Goal: Task Accomplishment & Management: Use online tool/utility

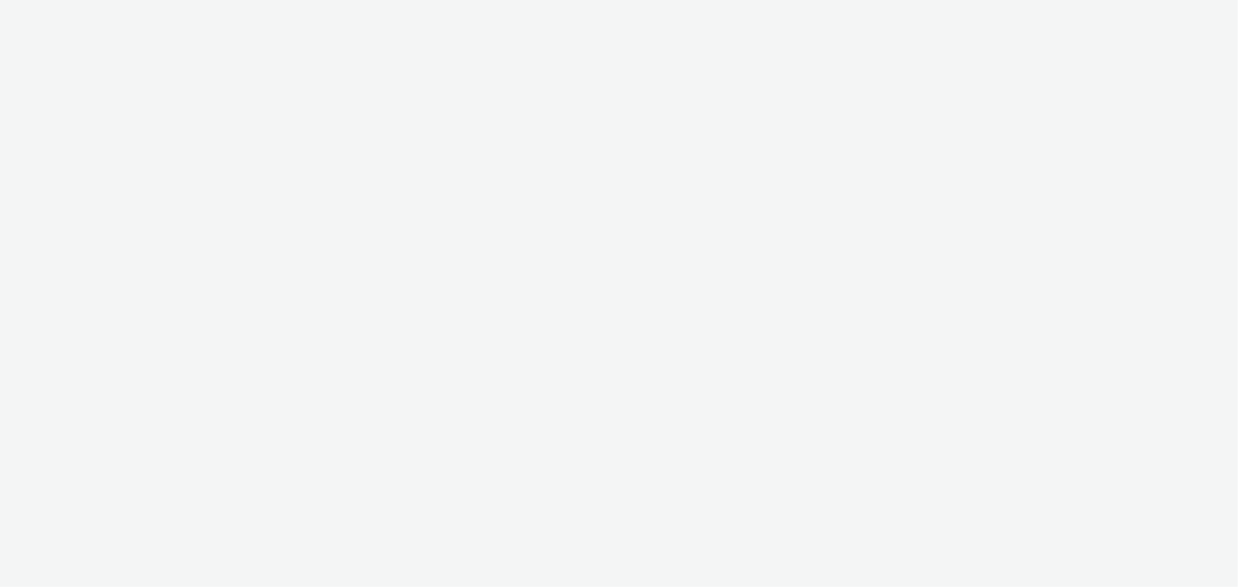
select select "11a7df10-284f-415c-b52a-427acf4c31ae"
select select "23ac11bc-76f7-45aa-bb6e-913a84dd47ea"
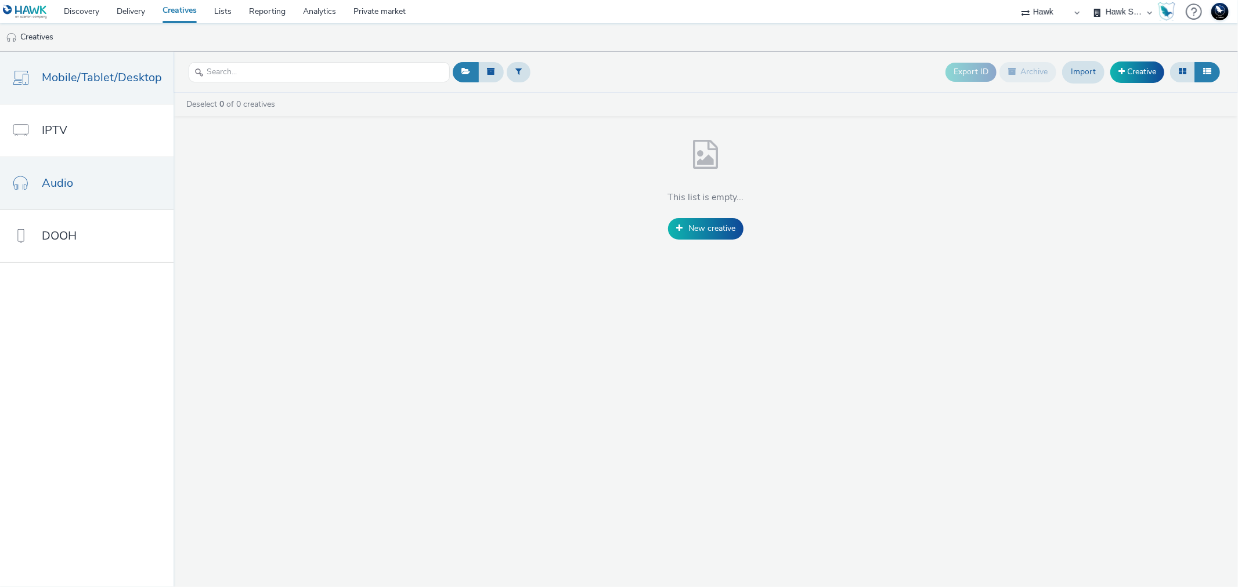
click at [65, 85] on span "Mobile/Tablet/Desktop" at bounding box center [102, 77] width 120 height 17
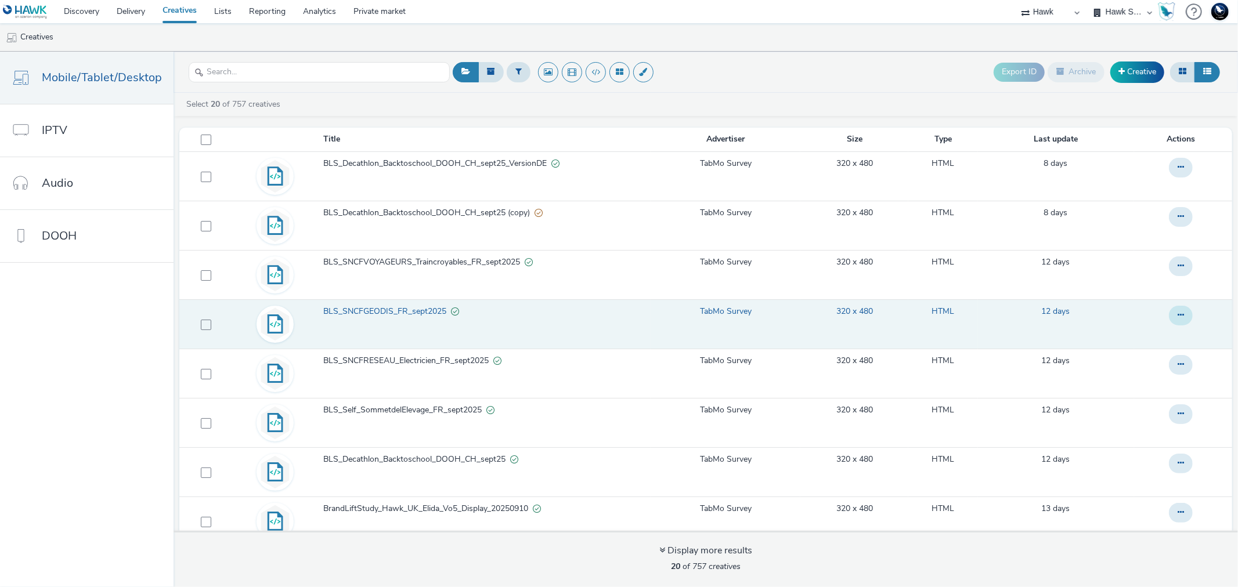
click at [1169, 310] on button at bounding box center [1181, 316] width 24 height 20
click at [1123, 358] on link "Duplicate" at bounding box center [1148, 361] width 87 height 23
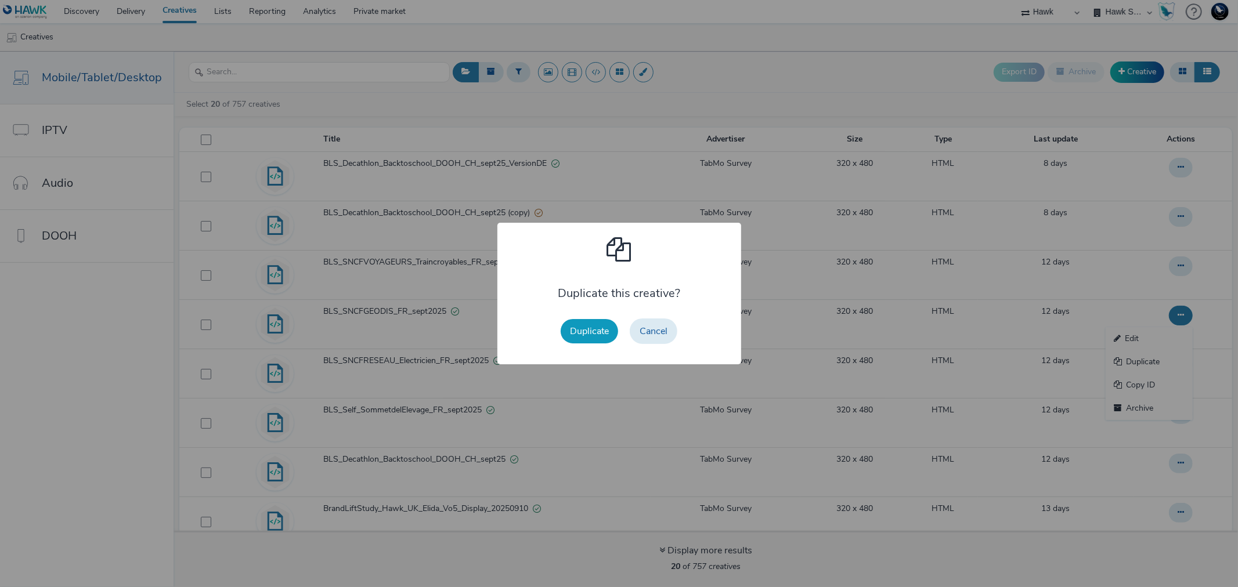
click at [600, 328] on button "Duplicate" at bounding box center [589, 331] width 57 height 24
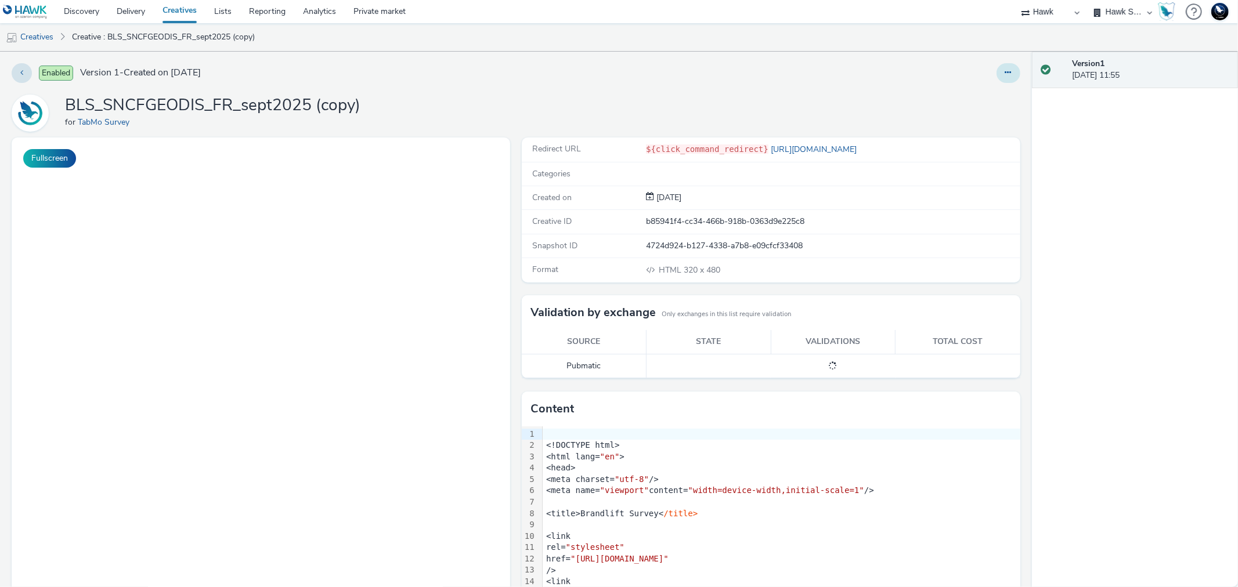
click at [996, 79] on button at bounding box center [1008, 73] width 24 height 20
click at [969, 97] on link "Edit" at bounding box center [976, 96] width 87 height 23
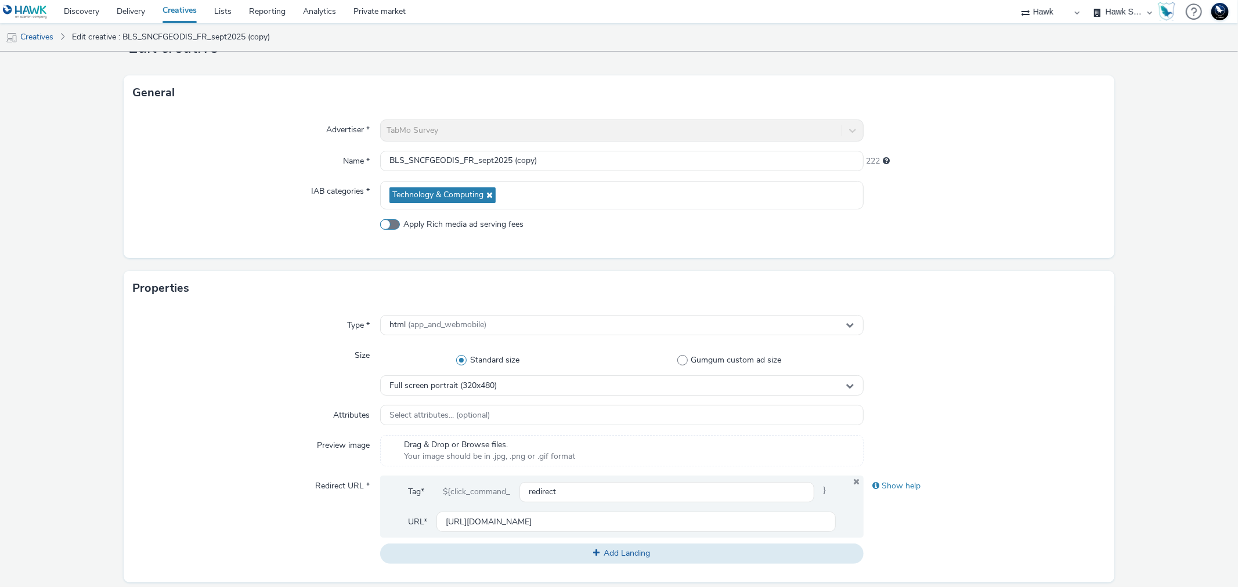
scroll to position [70, 0]
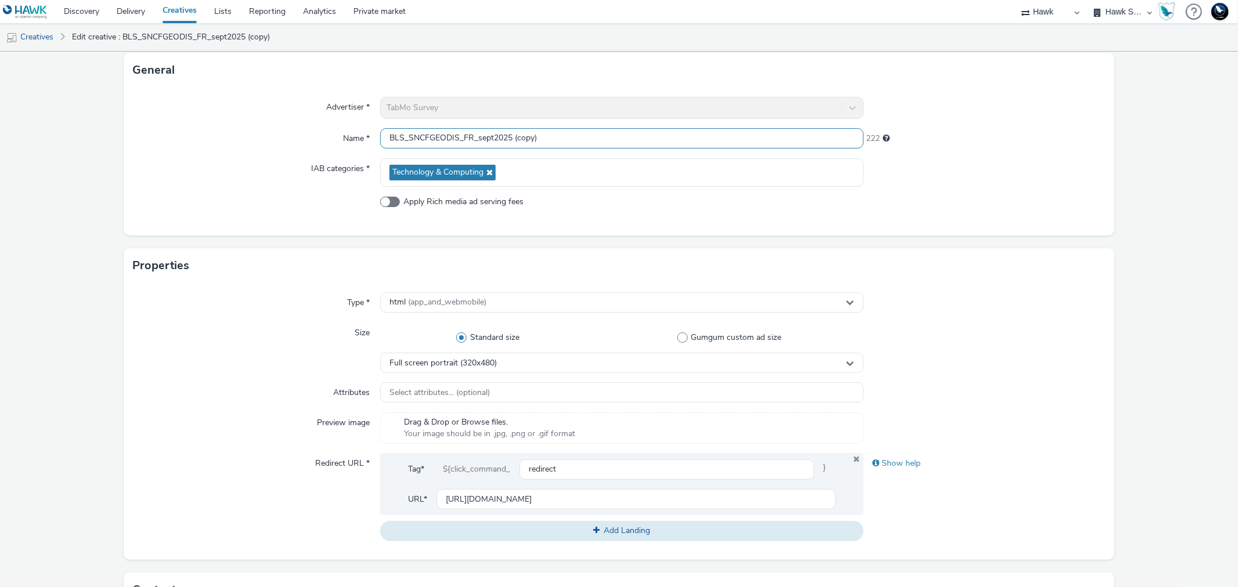
drag, startPoint x: 512, startPoint y: 138, endPoint x: 616, endPoint y: 140, distance: 103.9
click at [616, 140] on input "BLS_SNCFGEODIS_FR_sept2025 (copy)" at bounding box center [621, 138] width 483 height 20
drag, startPoint x: 454, startPoint y: 138, endPoint x: 409, endPoint y: 138, distance: 45.3
click at [409, 138] on input "BLS_SNCFGEODIS_FR_sept2025" at bounding box center [621, 138] width 483 height 20
click at [443, 139] on input "BLS_AXAXL_FR_sept2025" at bounding box center [621, 138] width 483 height 20
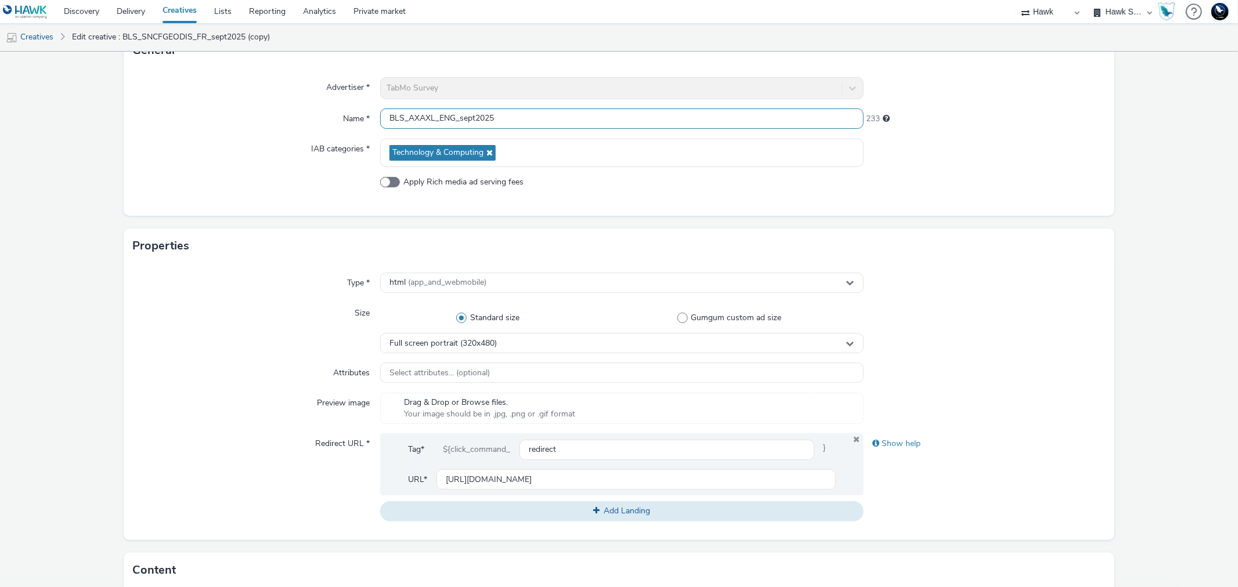
scroll to position [89, 0]
click at [406, 118] on input "BLS_AXAXL_ENG_sept2025" at bounding box center [621, 119] width 483 height 20
type input "BLS_AXAXL_ENG_sept2025"
click at [941, 182] on div at bounding box center [983, 187] width 241 height 21
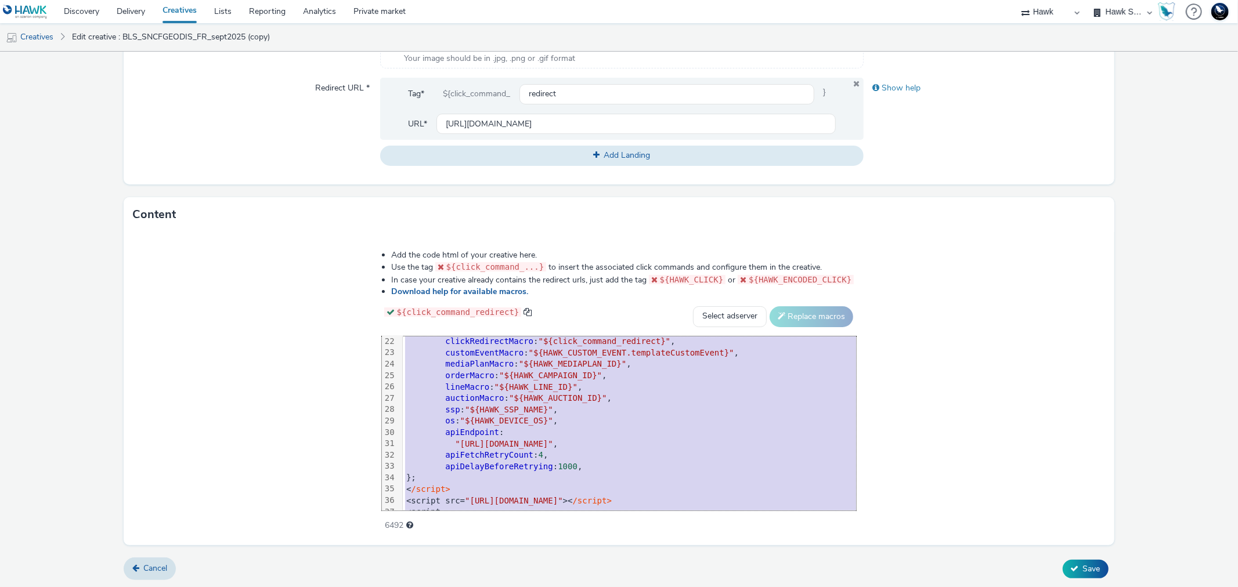
scroll to position [353, 0]
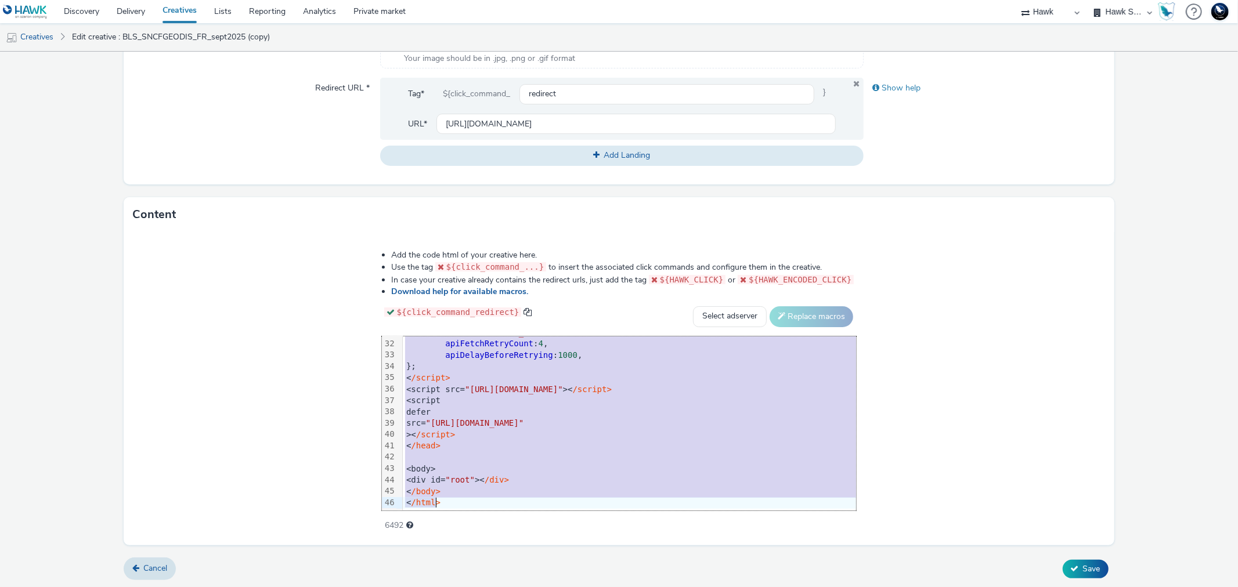
drag, startPoint x: 374, startPoint y: 345, endPoint x: 453, endPoint y: 617, distance: 283.9
click at [453, 587] on html "Discovery Delivery Creatives Lists Reporting Analytics Private market 75 Media …" at bounding box center [619, 293] width 1238 height 587
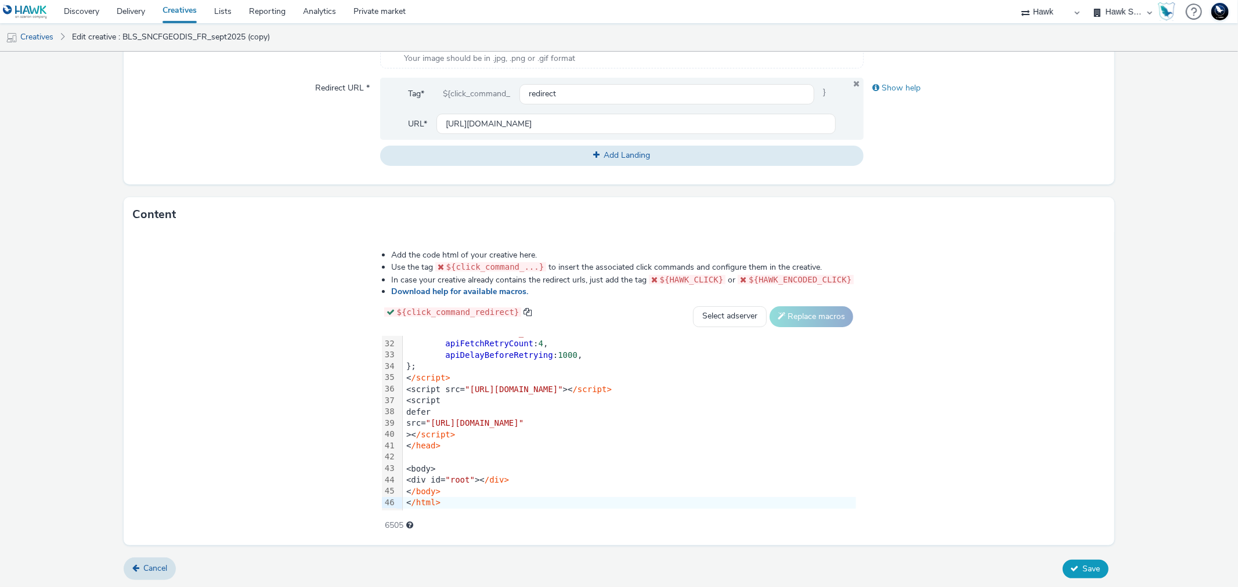
click at [1083, 563] on span "Save" at bounding box center [1091, 568] width 17 height 11
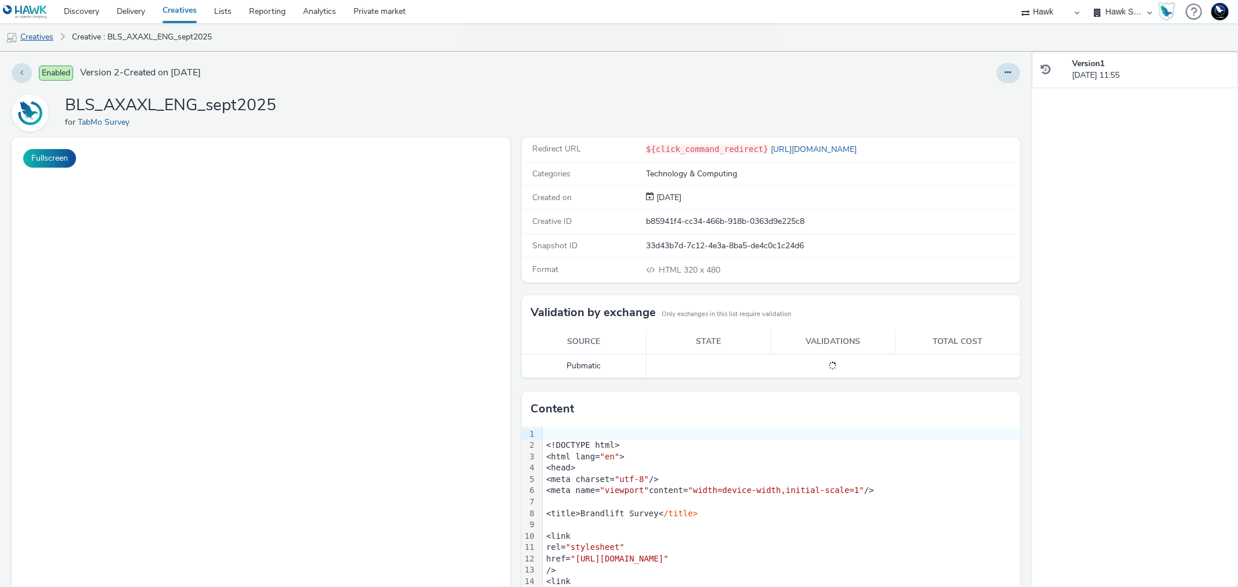
click at [41, 41] on link "Creatives" at bounding box center [29, 37] width 59 height 28
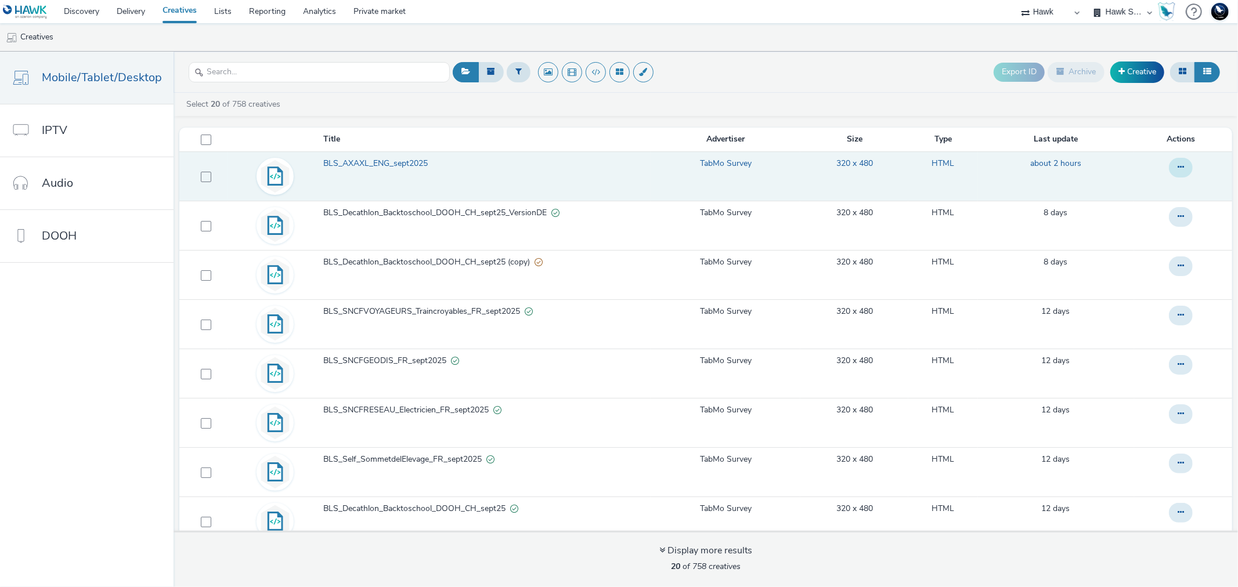
click at [1170, 173] on button at bounding box center [1181, 168] width 24 height 20
click at [1110, 186] on link "Edit" at bounding box center [1148, 190] width 87 height 23
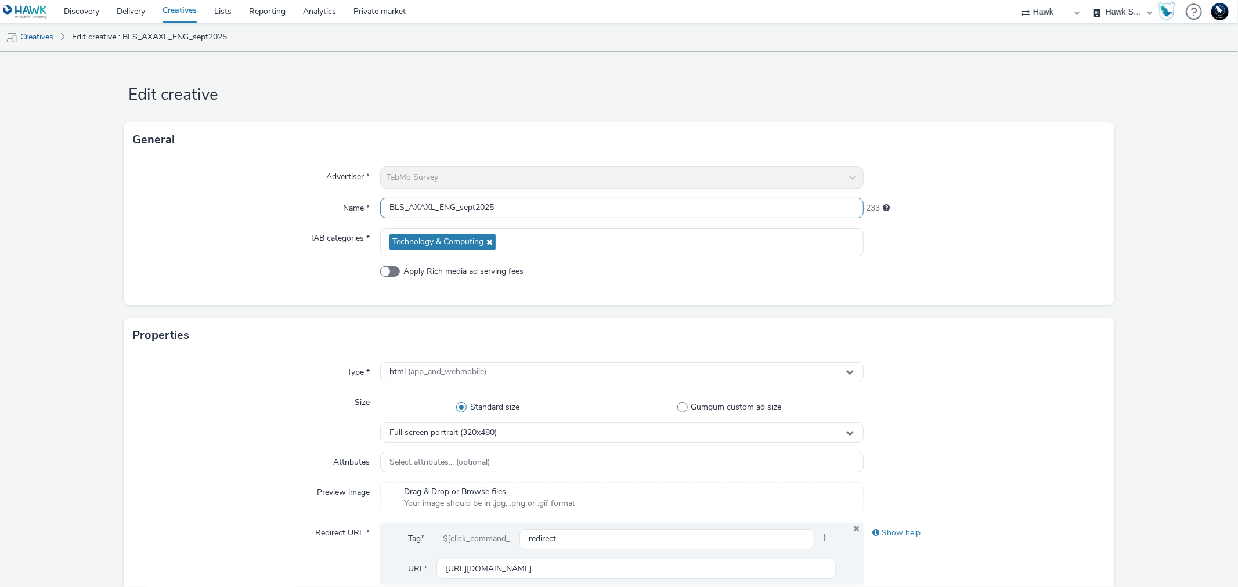
click at [436, 212] on input "BLS_AXAXL_ENG_sept2025" at bounding box center [621, 208] width 483 height 20
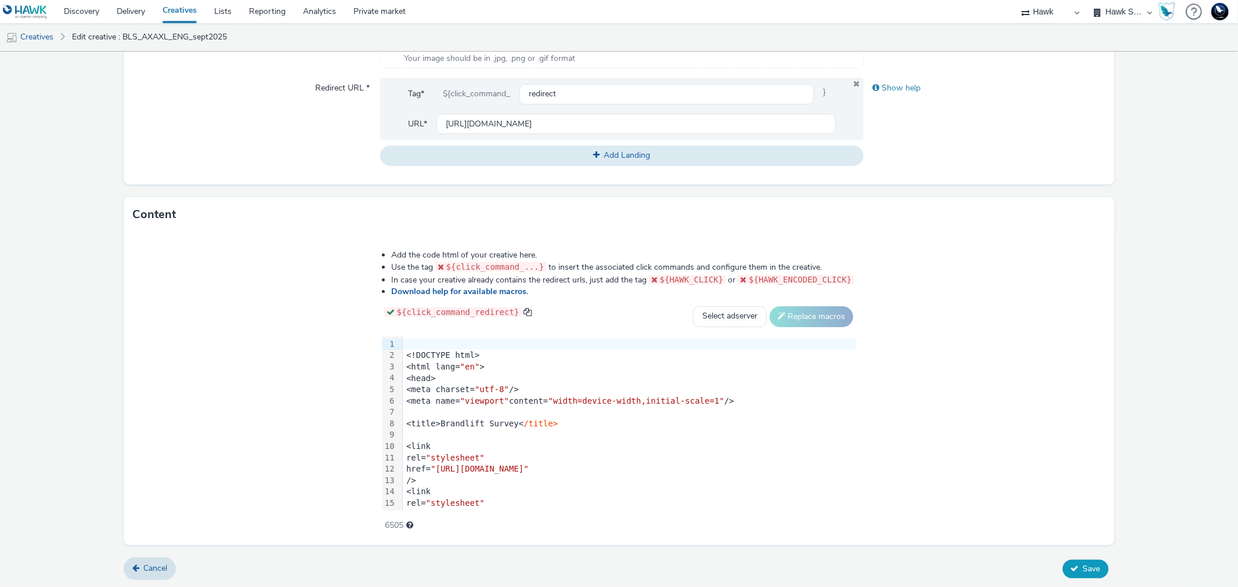
type input "BLS_AXAXL_omni_ENG_sept2025"
click at [1071, 563] on button "Save" at bounding box center [1085, 569] width 46 height 19
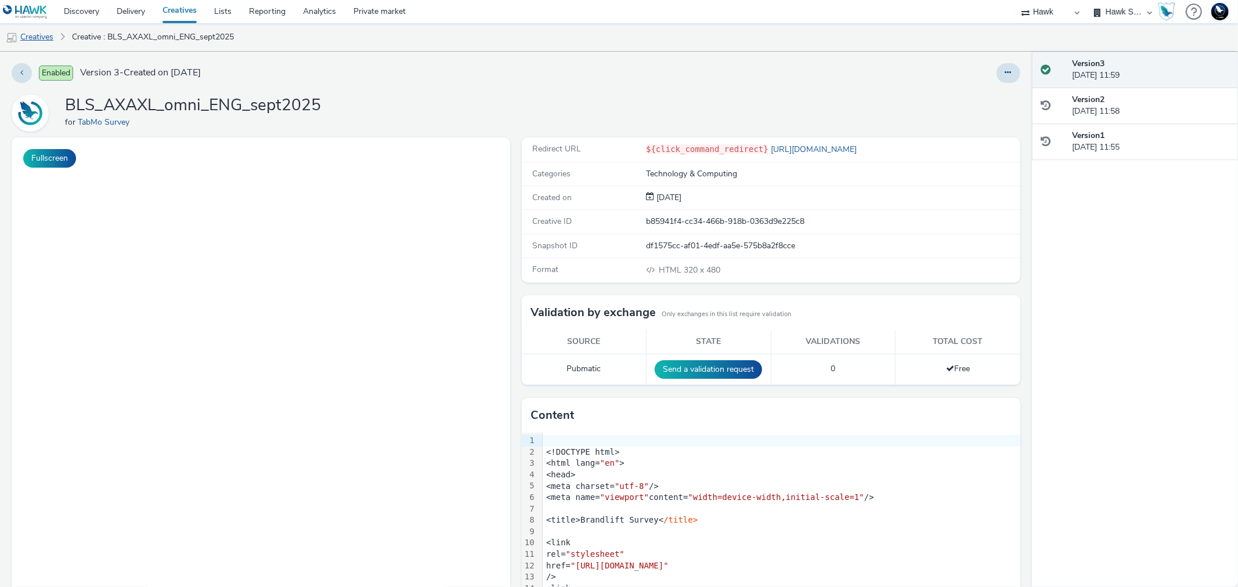
click at [41, 38] on link "Creatives" at bounding box center [29, 37] width 59 height 28
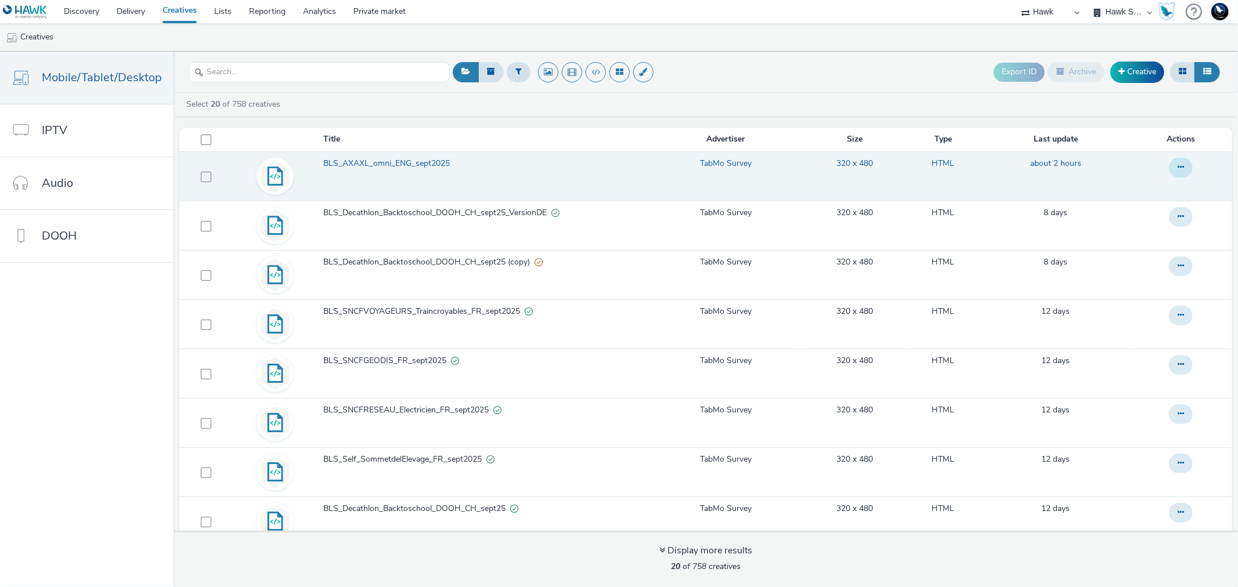
click at [1177, 166] on icon at bounding box center [1180, 167] width 6 height 8
click at [1126, 216] on link "Duplicate" at bounding box center [1148, 214] width 87 height 23
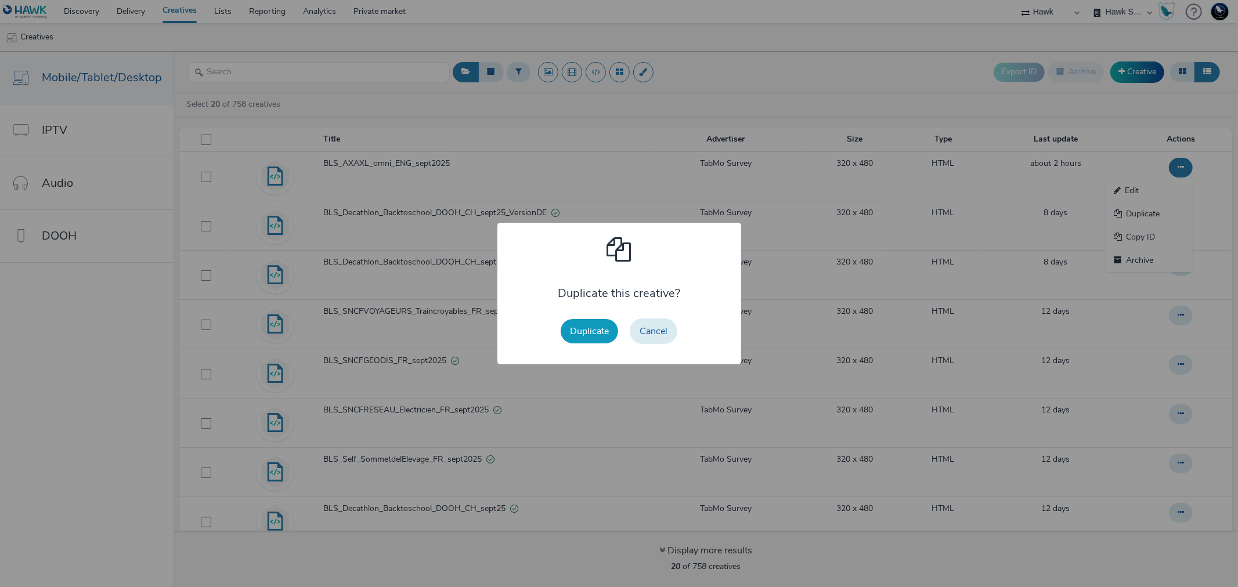
click at [588, 323] on button "Duplicate" at bounding box center [589, 331] width 57 height 24
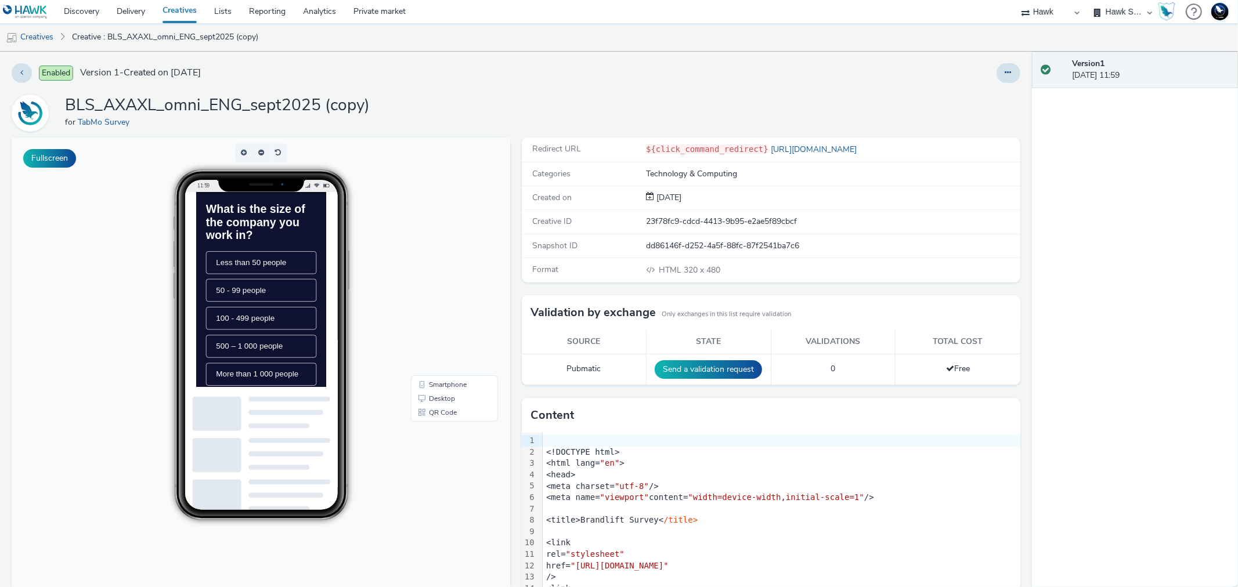
click at [996, 72] on div at bounding box center [1008, 73] width 24 height 20
click at [999, 66] on button at bounding box center [1008, 73] width 24 height 20
click at [972, 93] on link "Edit" at bounding box center [976, 96] width 87 height 23
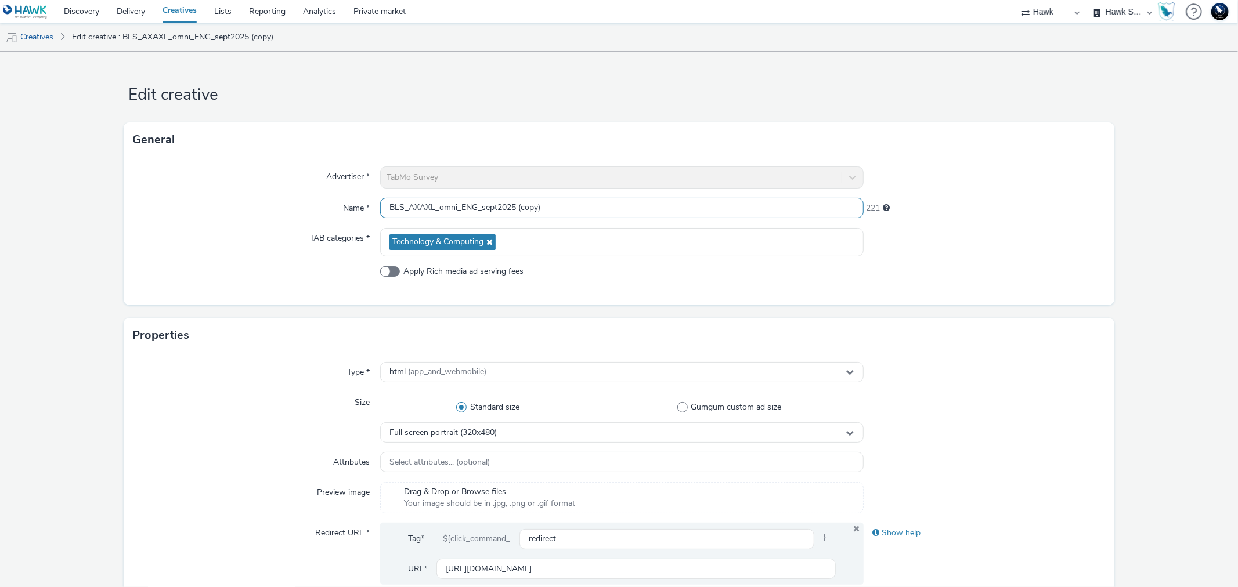
click at [469, 212] on input "BLS_AXAXL_omni_ENG_sept2025 (copy)" at bounding box center [621, 208] width 483 height 20
drag, startPoint x: 511, startPoint y: 211, endPoint x: 584, endPoint y: 210, distance: 73.1
click at [584, 210] on input "BLS_AXAXL_omni_ESP_sept2025 (copy)" at bounding box center [621, 208] width 483 height 20
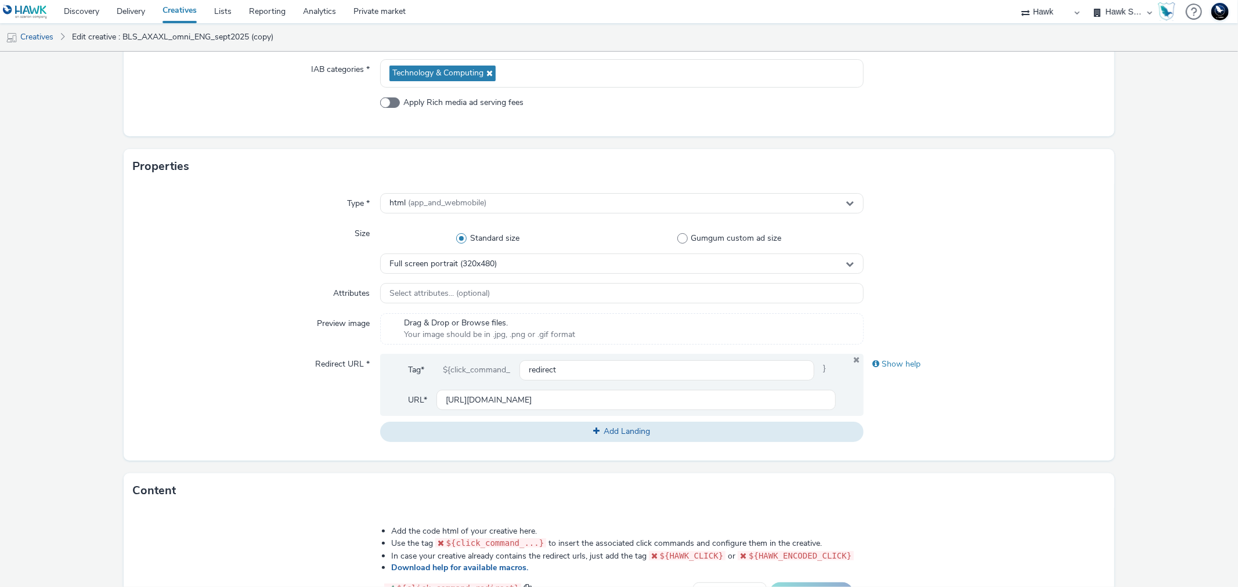
scroll to position [445, 0]
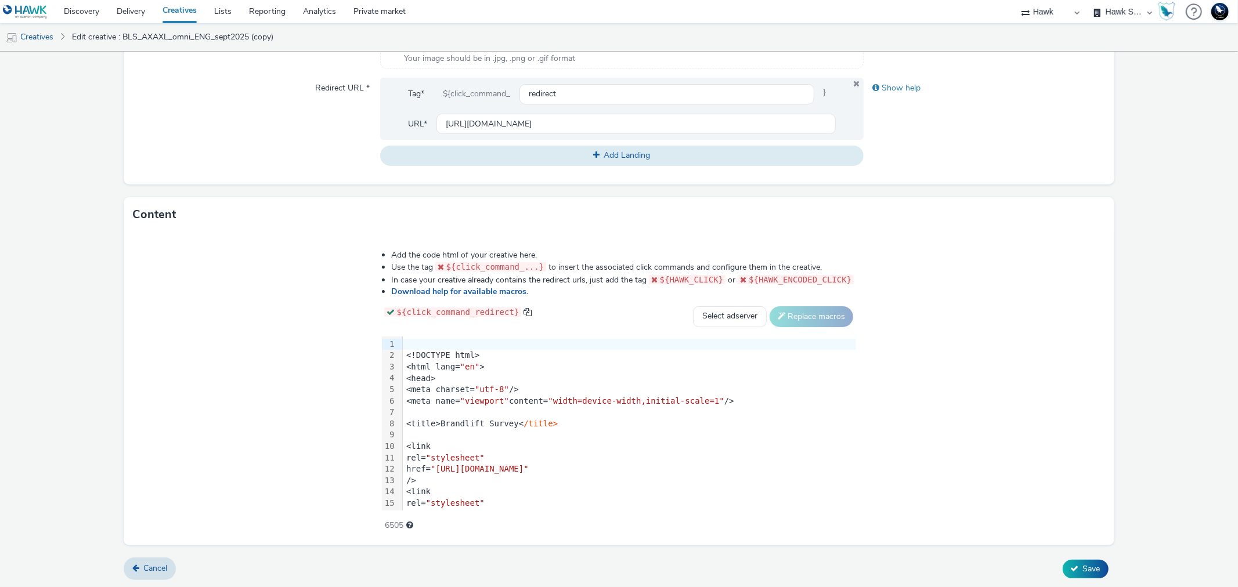
type input "BLS_AXAXL_omni_ESP_sept2025"
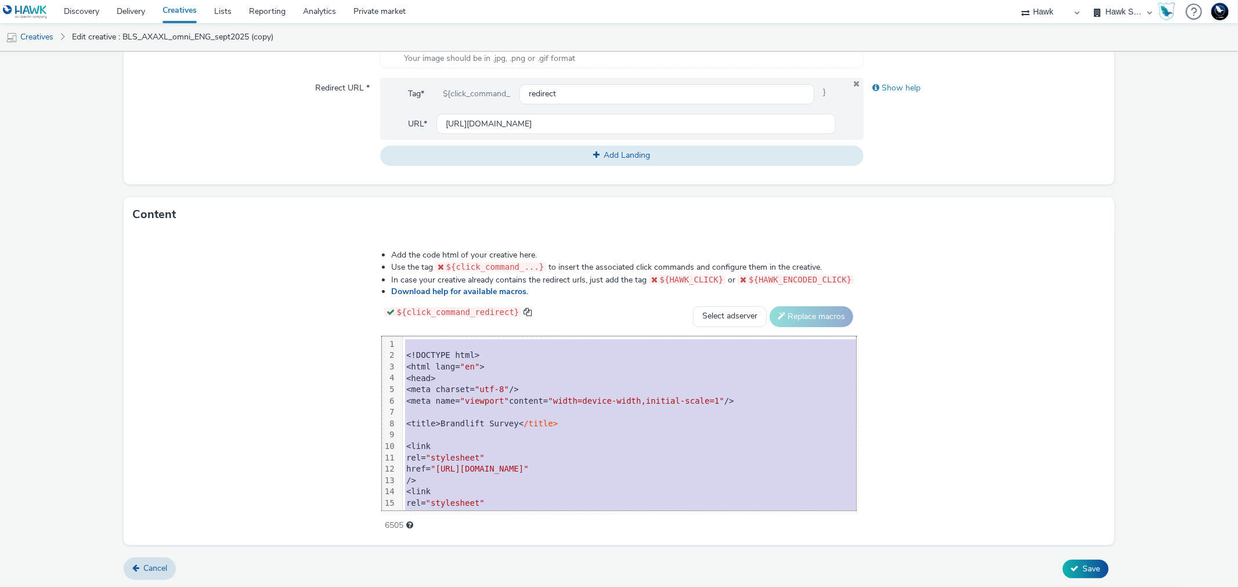
scroll to position [353, 0]
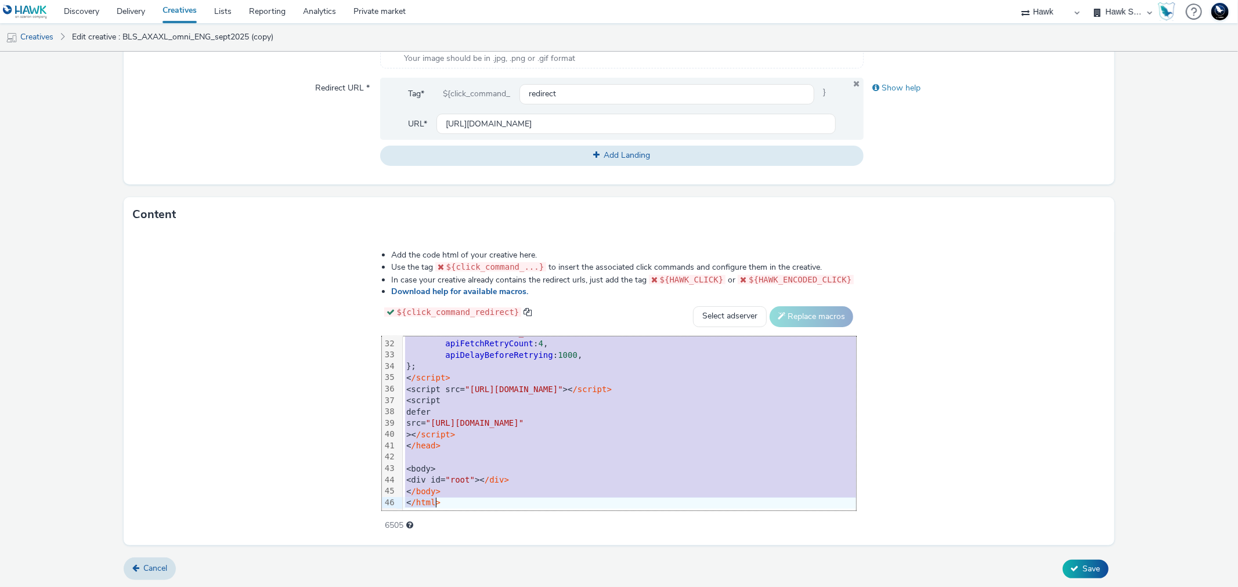
drag, startPoint x: 374, startPoint y: 341, endPoint x: 471, endPoint y: 617, distance: 292.7
click at [471, 587] on html "Discovery Delivery Creatives Lists Reporting Analytics Private market 75 Media …" at bounding box center [619, 293] width 1238 height 587
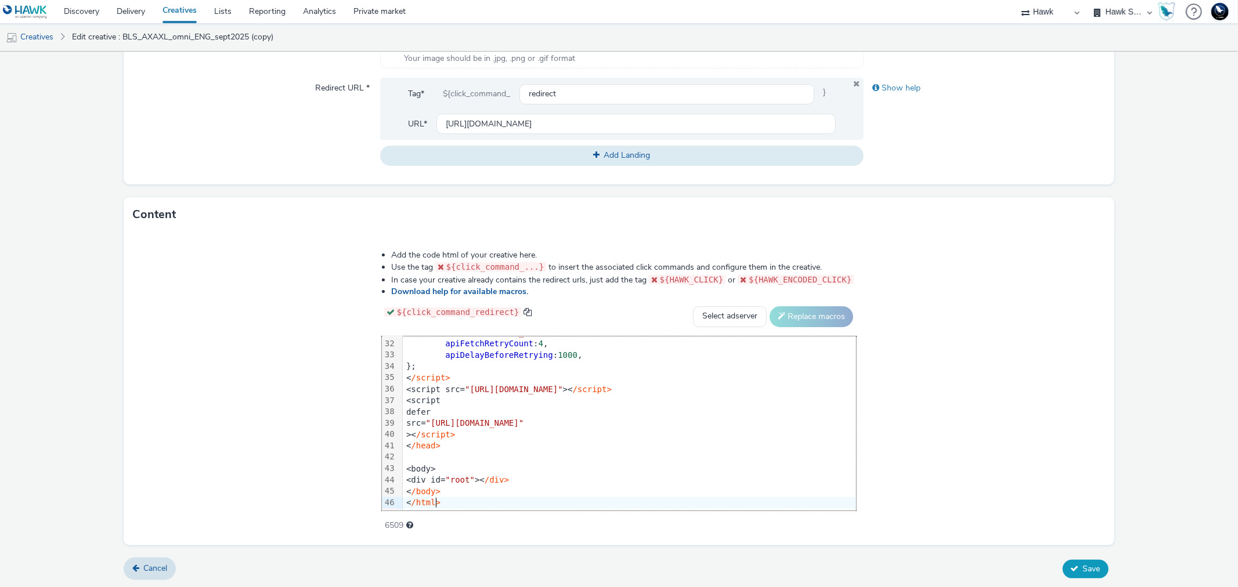
click at [1086, 567] on span "Save" at bounding box center [1091, 568] width 17 height 11
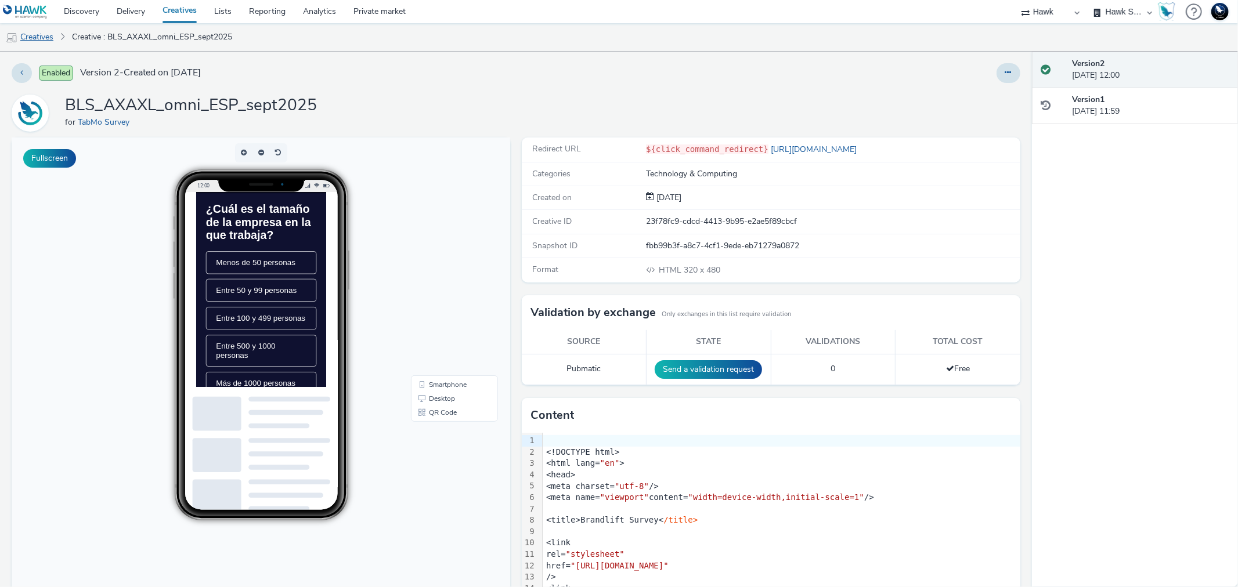
click at [37, 41] on link "Creatives" at bounding box center [29, 37] width 59 height 28
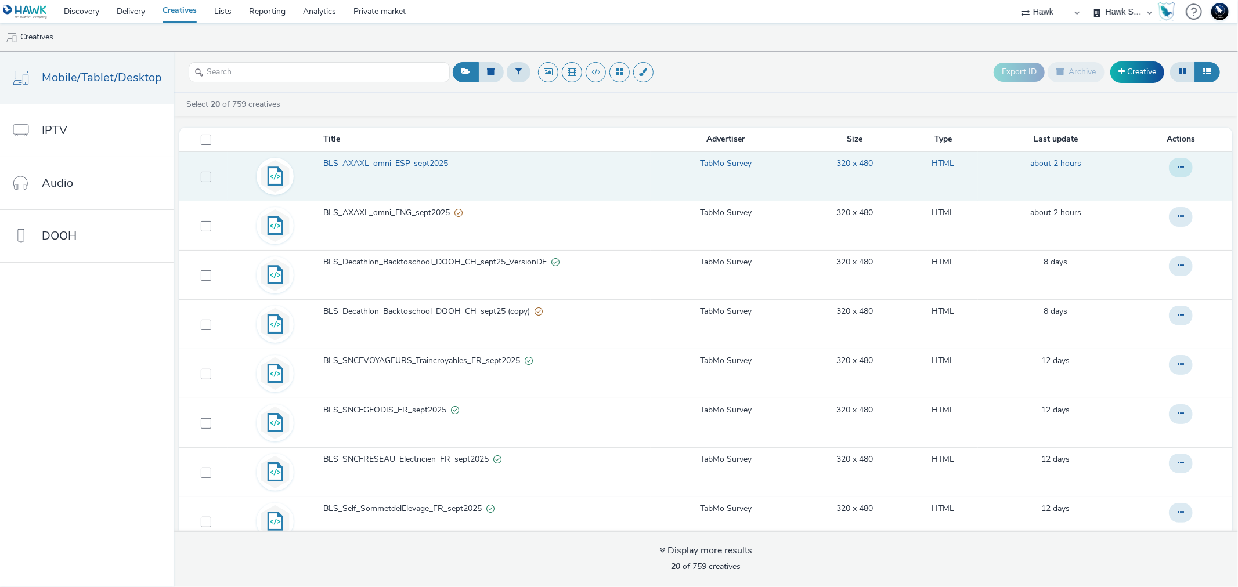
click at [1169, 174] on button at bounding box center [1181, 168] width 24 height 20
click at [1135, 216] on link "Duplicate" at bounding box center [1148, 214] width 87 height 23
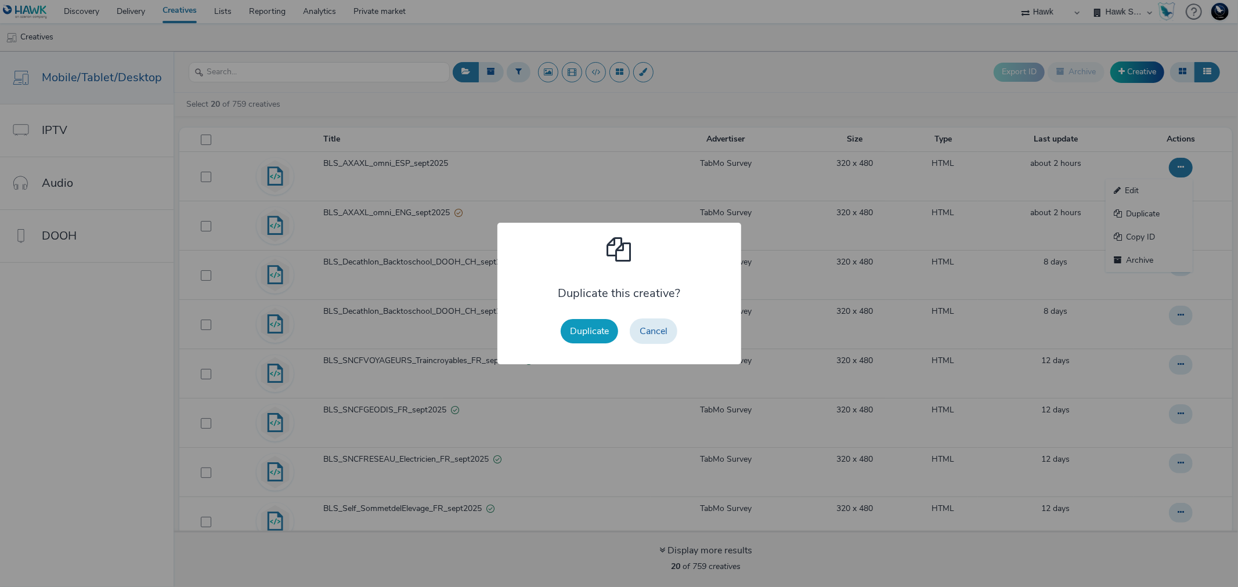
click at [584, 327] on button "Duplicate" at bounding box center [589, 331] width 57 height 24
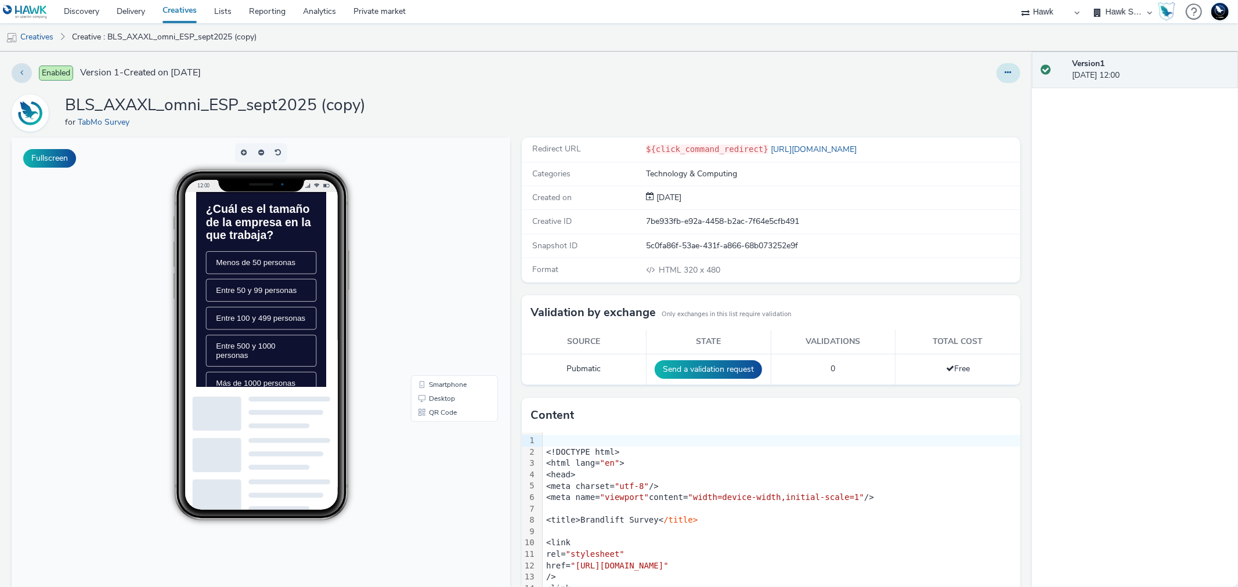
click at [1003, 70] on button at bounding box center [1008, 73] width 24 height 20
click at [962, 99] on link "Edit" at bounding box center [976, 96] width 87 height 23
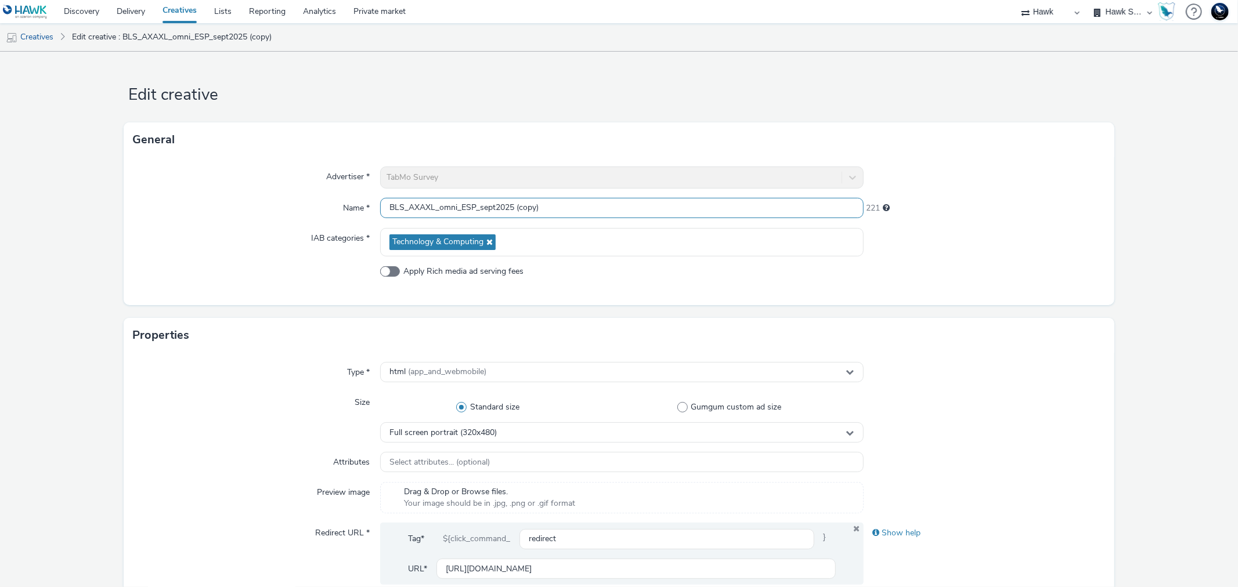
click at [467, 210] on input "BLS_AXAXL_omni_ESP_sept2025 (copy)" at bounding box center [621, 208] width 483 height 20
drag, startPoint x: 508, startPoint y: 208, endPoint x: 720, endPoint y: 235, distance: 214.1
click at [720, 235] on div "Advertiser * TabMo Survey Name * BLS_AXAXL_omni_FR_sept2025 (copy) 222 IAB cate…" at bounding box center [619, 231] width 990 height 148
type input "BLS_AXAXL_omni_FR_sept2025"
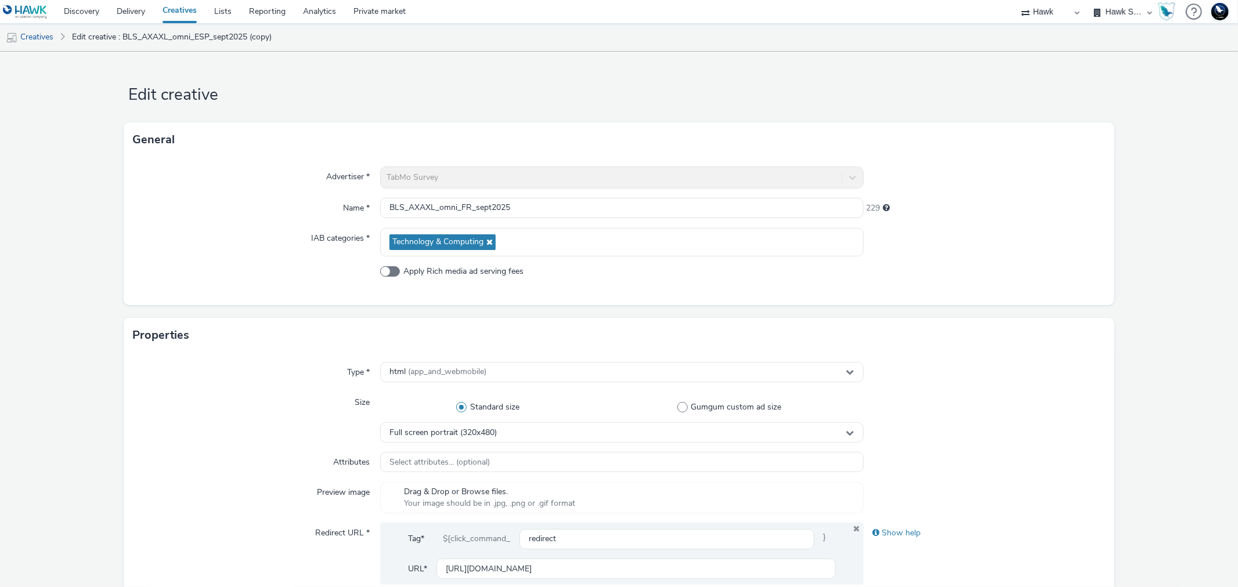
click at [1090, 298] on div "Advertiser * TabMo Survey Name * BLS_AXAXL_omni_FR_sept2025 229 IAB categories …" at bounding box center [619, 231] width 990 height 148
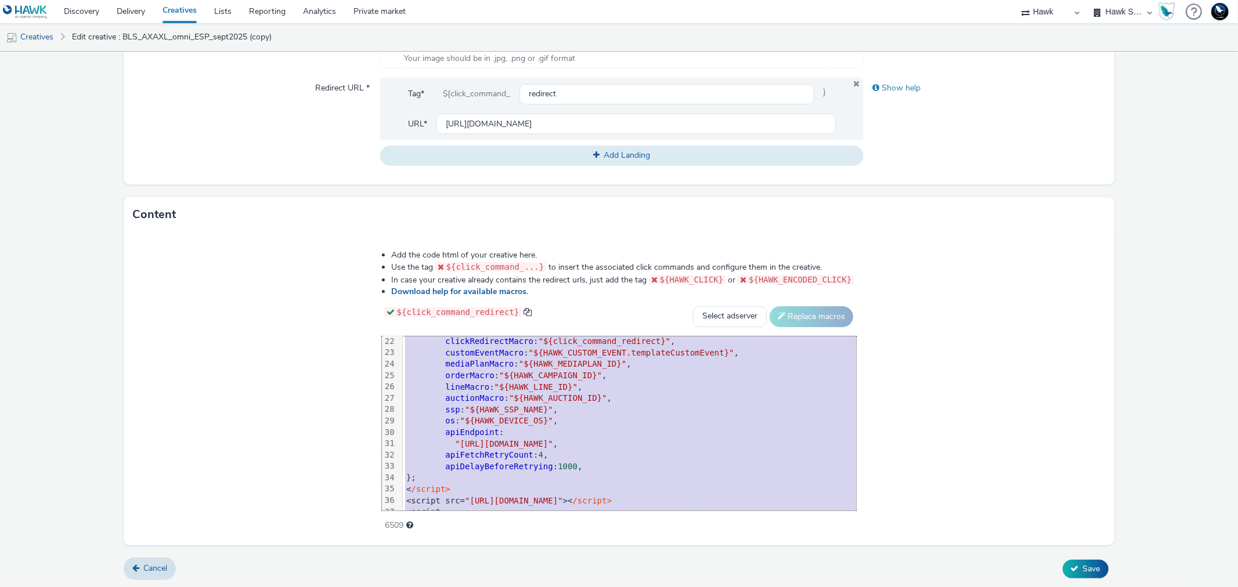
scroll to position [353, 0]
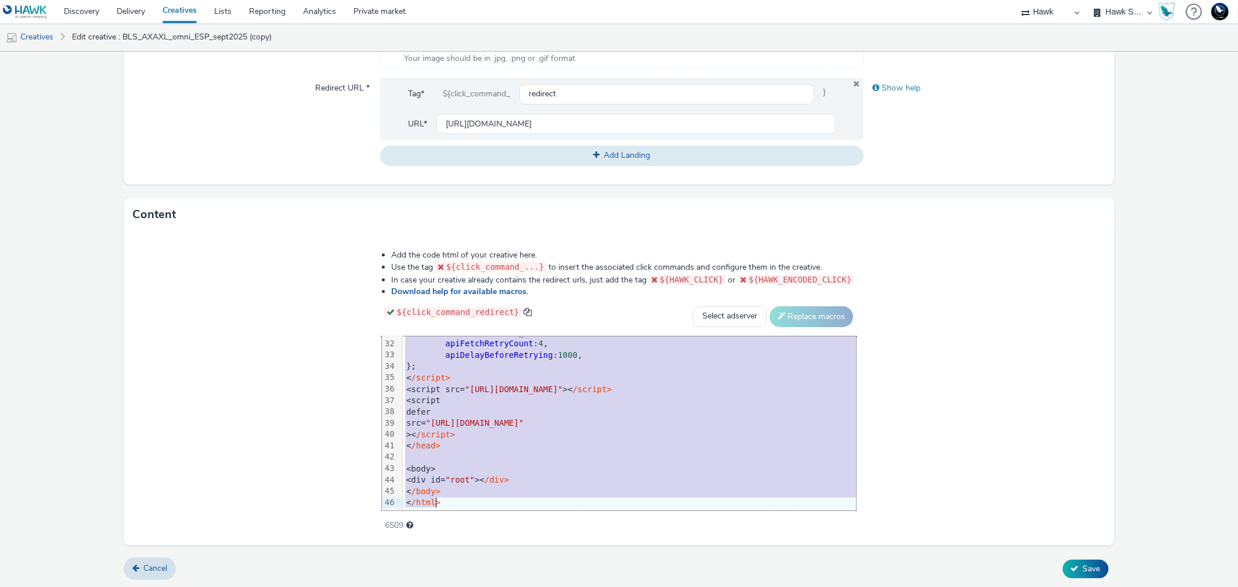
drag, startPoint x: 372, startPoint y: 342, endPoint x: 471, endPoint y: 617, distance: 292.2
click at [471, 587] on html "Discovery Delivery Creatives Lists Reporting Analytics Private market 75 Media …" at bounding box center [619, 293] width 1238 height 587
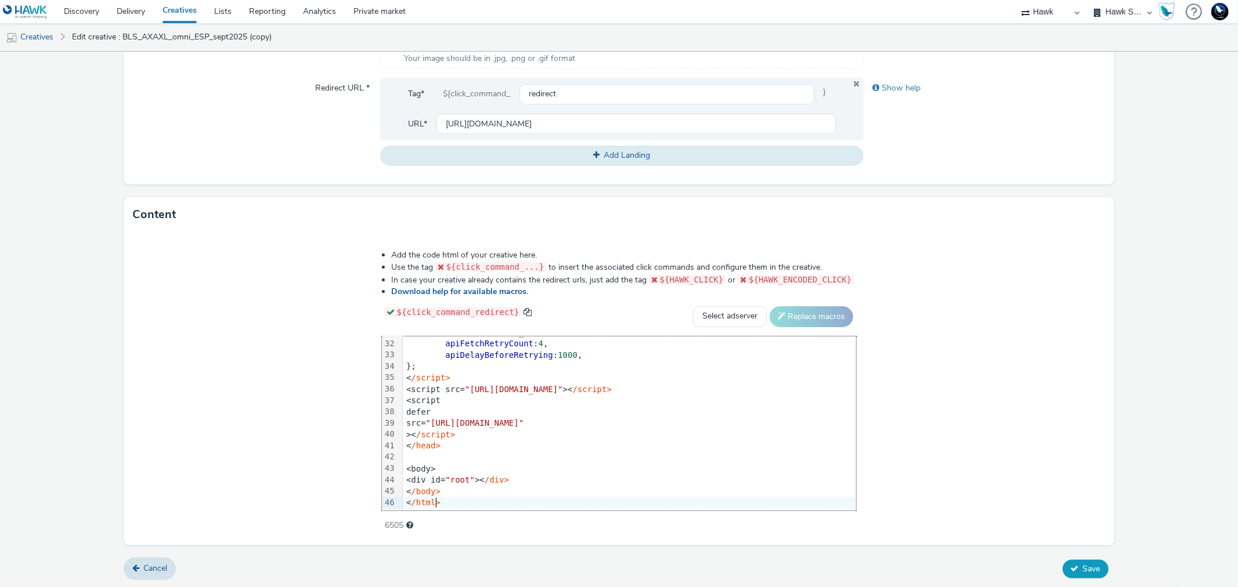
click at [1071, 571] on icon at bounding box center [1075, 569] width 8 height 8
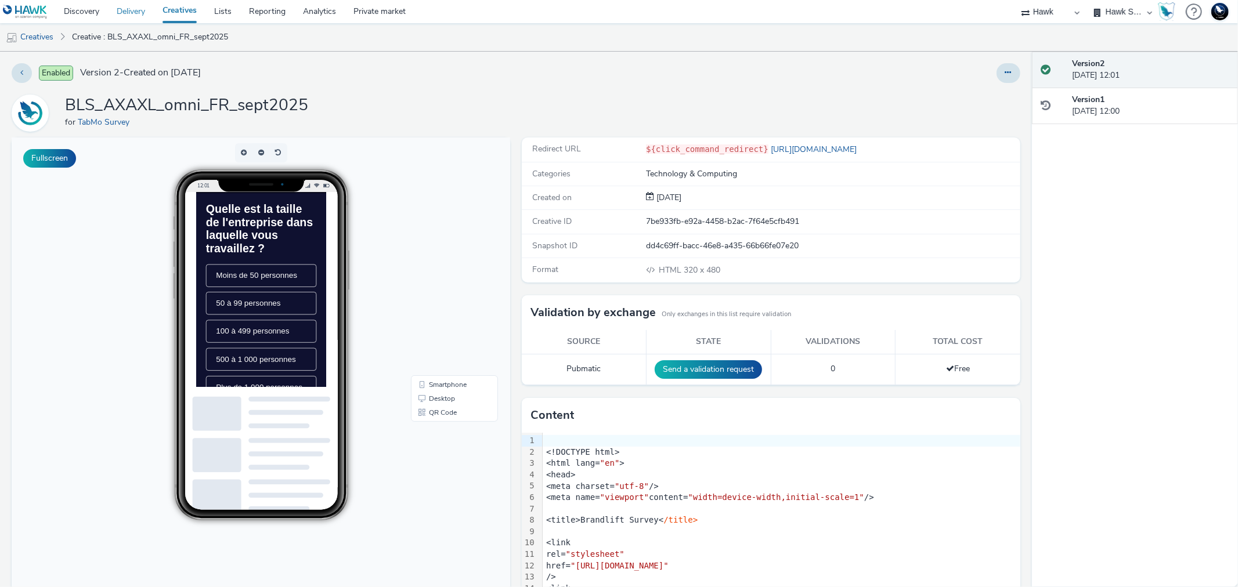
click at [134, 14] on link "Delivery" at bounding box center [131, 11] width 46 height 23
